Goal: Information Seeking & Learning: Check status

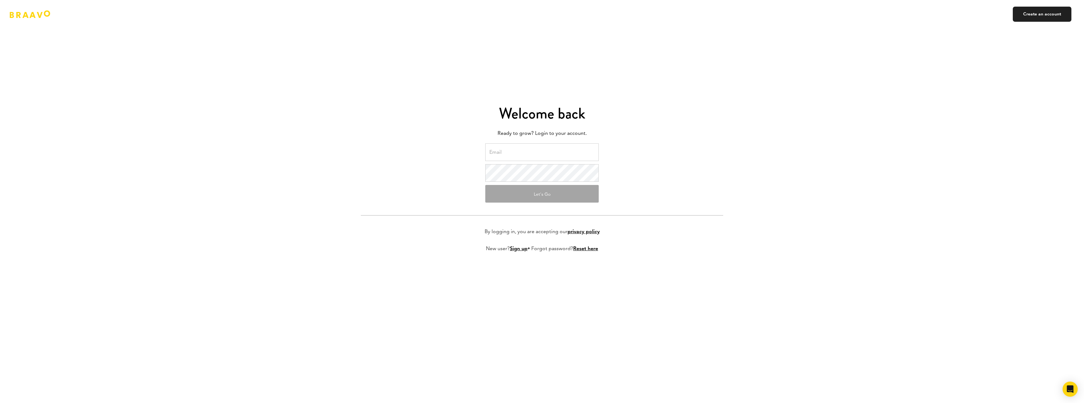
type input "[EMAIL_ADDRESS]"
click at [531, 196] on button "Let's Go" at bounding box center [541, 194] width 113 height 18
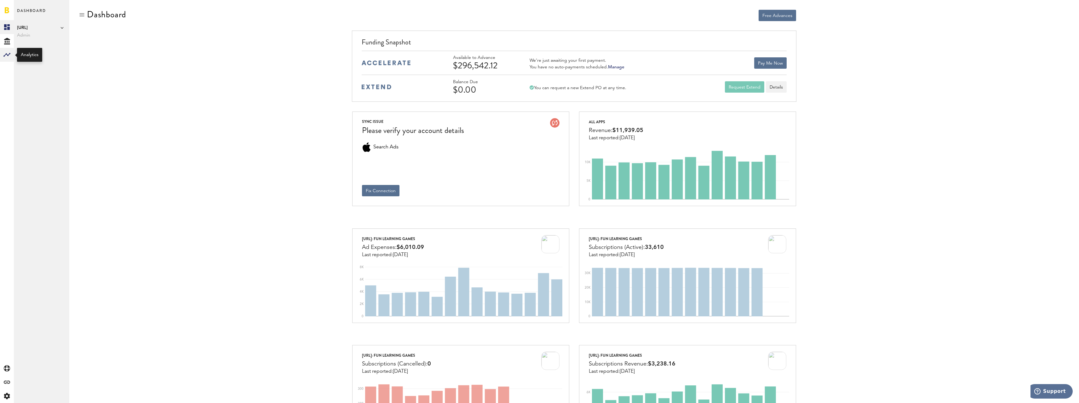
click at [4, 56] on icon at bounding box center [6, 55] width 7 height 4
click at [43, 40] on link "Subscriptions" at bounding box center [41, 41] width 55 height 14
click at [44, 28] on link "Monetization" at bounding box center [41, 27] width 55 height 14
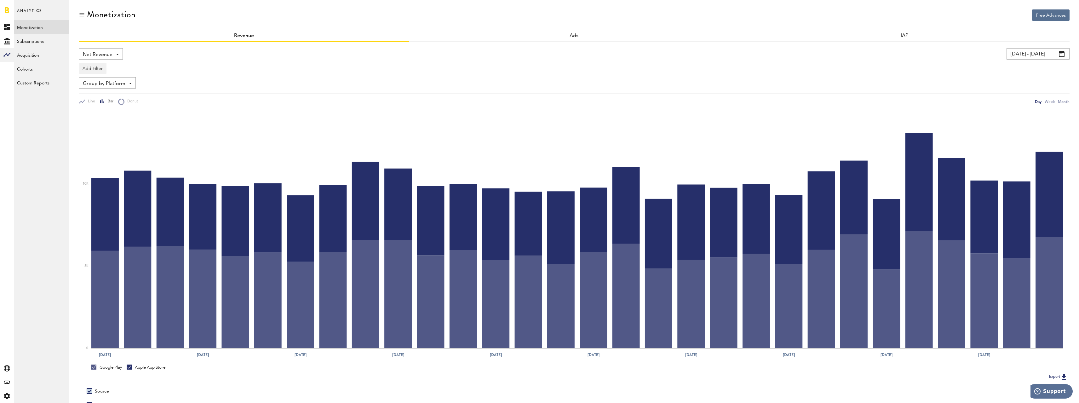
click at [1031, 46] on div "Net Revenue Net Revenue Gross Revenue Profit 09/05/25 - 10/05/25 Last 30 days L…" at bounding box center [574, 238] width 991 height 392
click at [1061, 99] on div "Month" at bounding box center [1064, 101] width 12 height 7
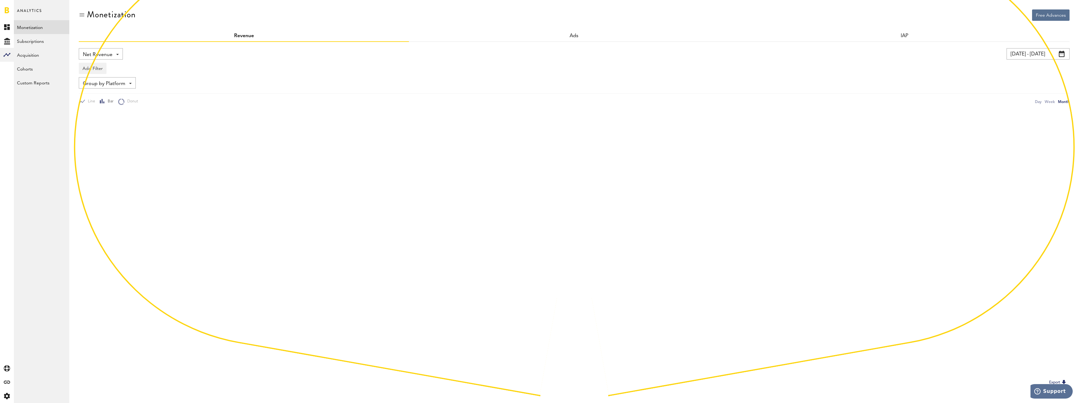
click at [1065, 101] on div "Month" at bounding box center [1064, 101] width 12 height 7
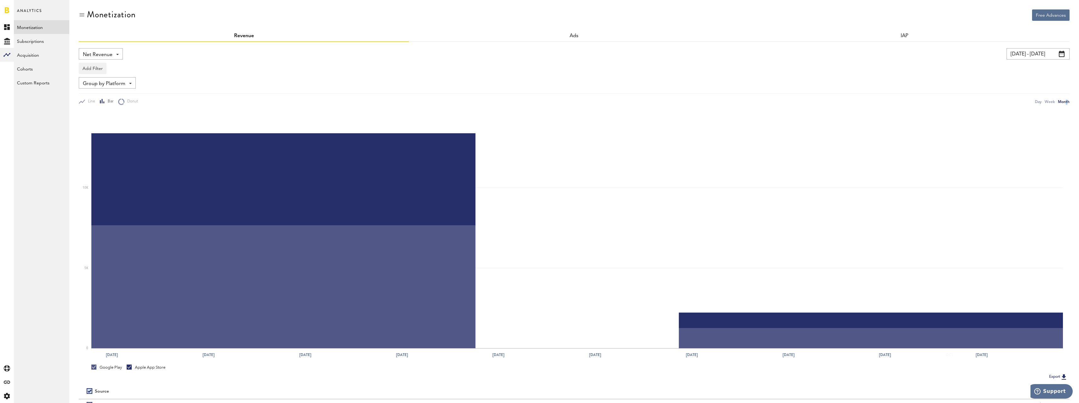
click at [1059, 52] on input "09/05/25 - 10/05/25" at bounding box center [1038, 53] width 63 height 11
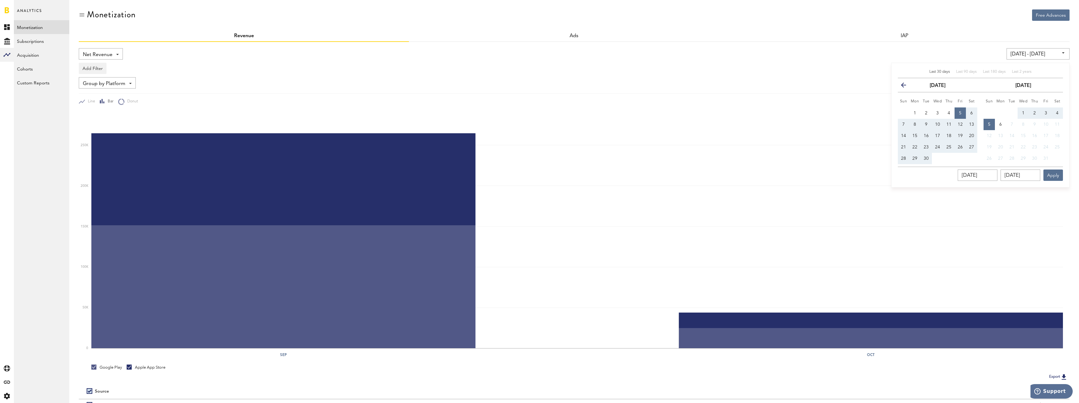
click at [901, 87] on button "previous" at bounding box center [905, 85] width 11 height 9
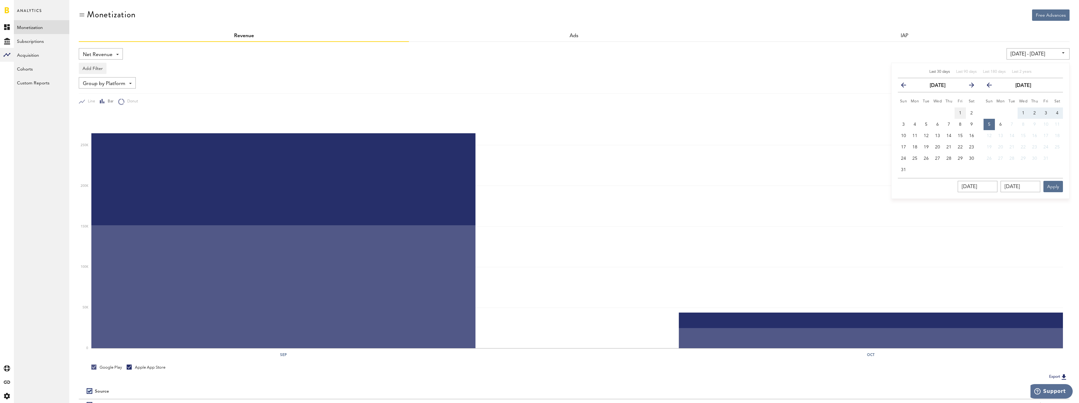
click at [962, 112] on button "1" at bounding box center [960, 112] width 11 height 11
type input "08/01/25 - 08/01/25"
type input "08/01/2025"
click at [992, 86] on icon "button" at bounding box center [992, 86] width 0 height 0
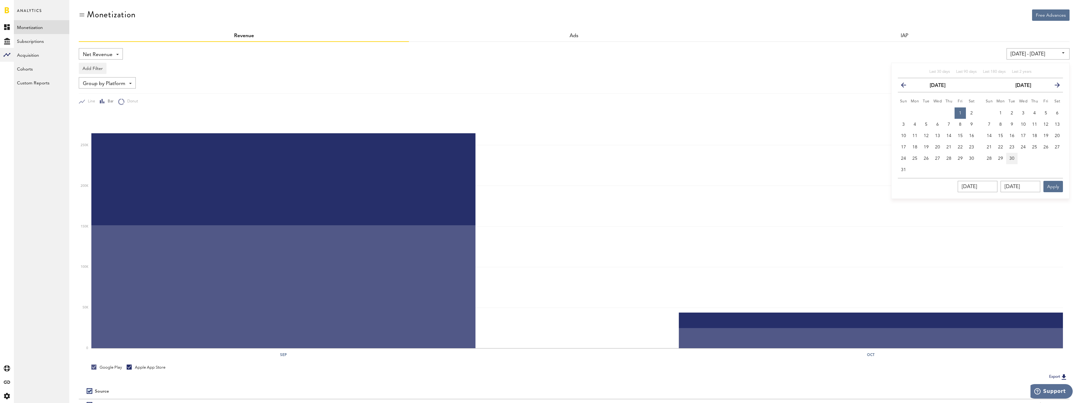
click at [1014, 160] on span "30" at bounding box center [1011, 158] width 5 height 4
type input "08/01/25 - 09/30/25"
type input "09/30/2025"
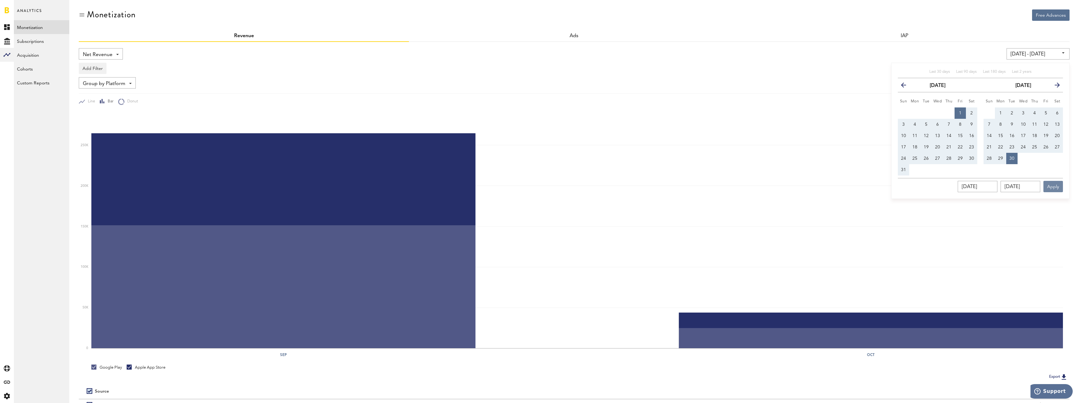
click at [1062, 186] on button "Apply" at bounding box center [1053, 186] width 20 height 11
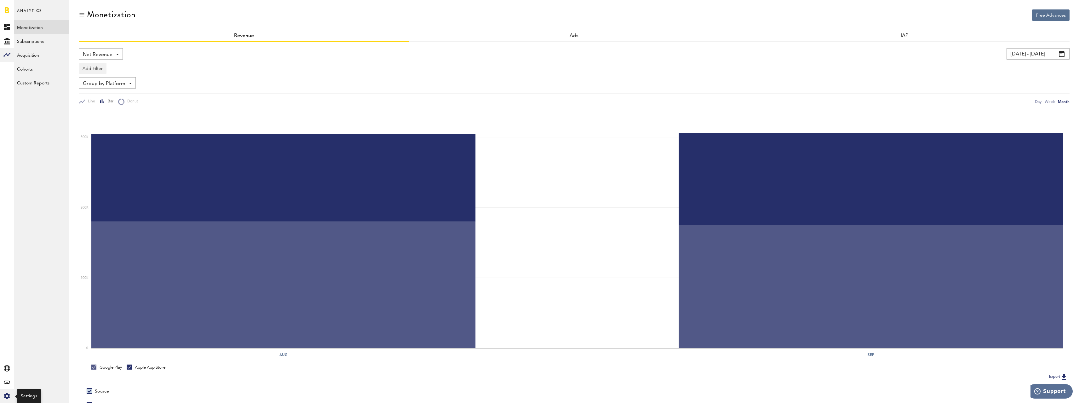
click at [6, 393] on icon at bounding box center [7, 396] width 6 height 6
click at [3, 395] on div "Created with Sketch." at bounding box center [7, 396] width 14 height 14
click at [34, 101] on div "Log Out" at bounding box center [41, 96] width 55 height 14
click at [33, 95] on div "Log Out" at bounding box center [41, 94] width 55 height 11
